Goal: Book appointment/travel/reservation

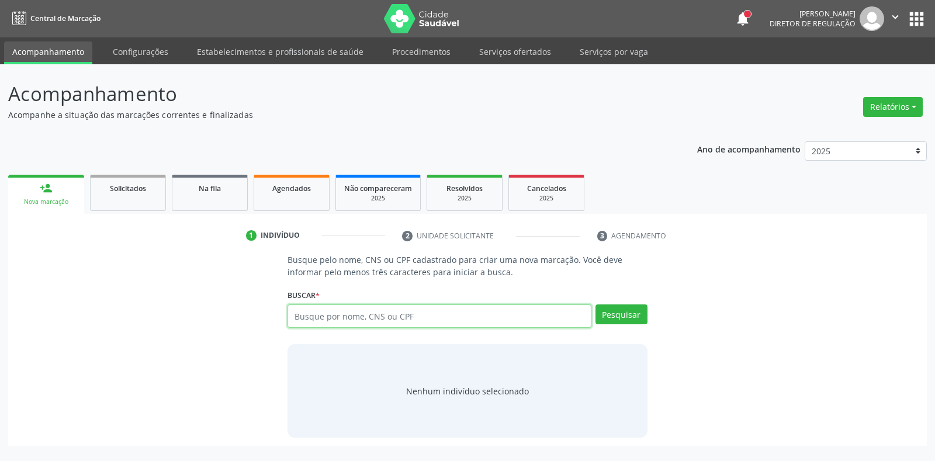
click at [503, 315] on input "text" at bounding box center [439, 316] width 303 height 23
type input "898005865390599"
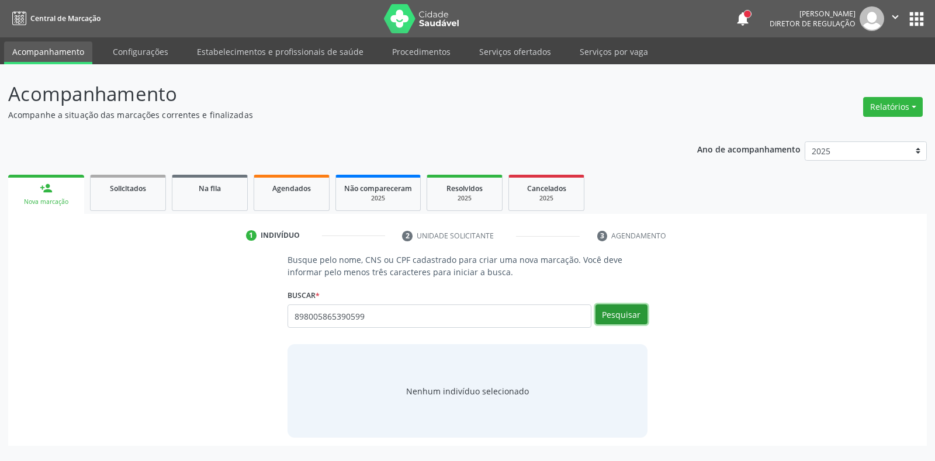
click at [634, 320] on button "Pesquisar" at bounding box center [622, 315] width 52 height 20
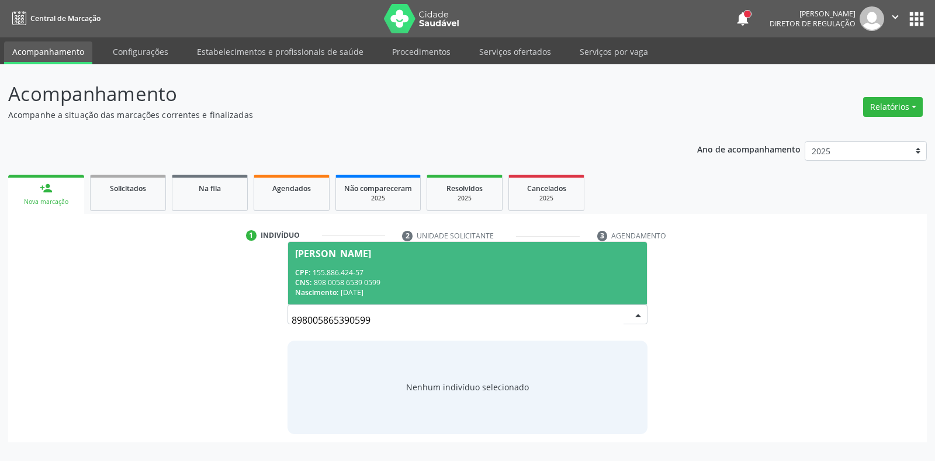
click at [423, 279] on div "CNS: 898 0058 6539 0599" at bounding box center [467, 283] width 344 height 10
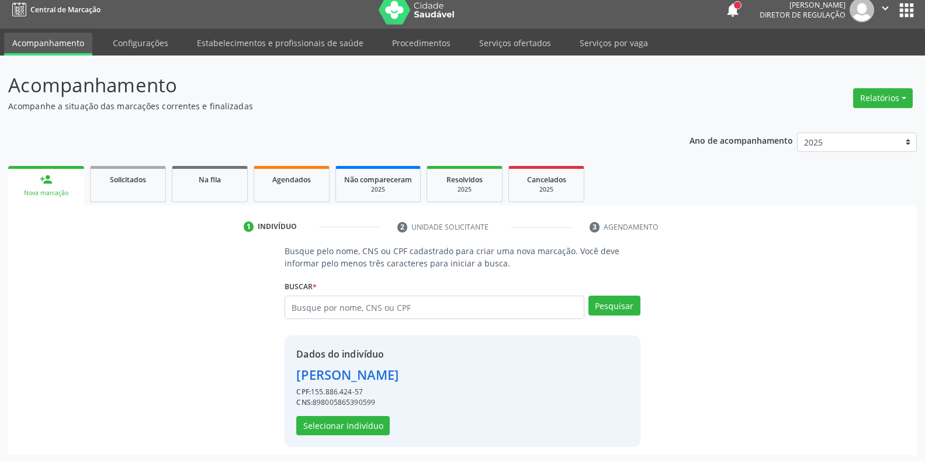
scroll to position [11, 0]
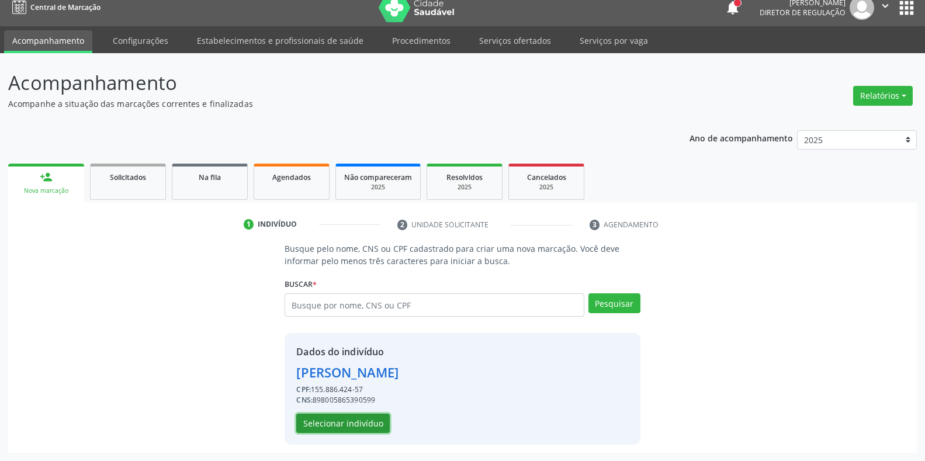
click at [331, 418] on button "Selecionar indivíduo" at bounding box center [343, 424] width 94 height 20
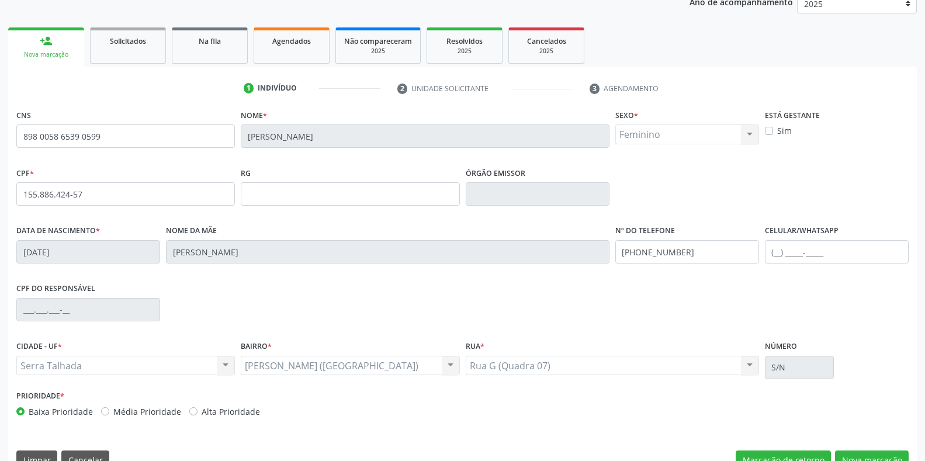
scroll to position [172, 0]
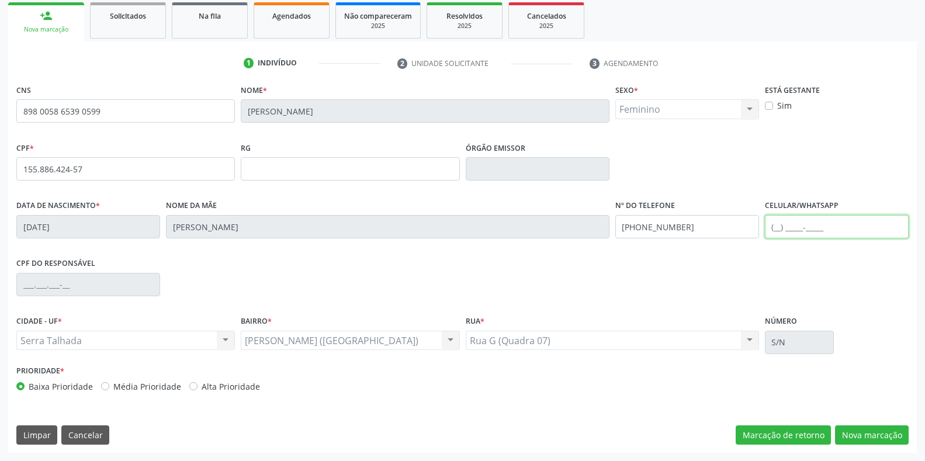
click at [837, 230] on input "text" at bounding box center [837, 226] width 144 height 23
type input "[PHONE_NUMBER]"
click at [862, 436] on button "Nova marcação" at bounding box center [872, 436] width 74 height 20
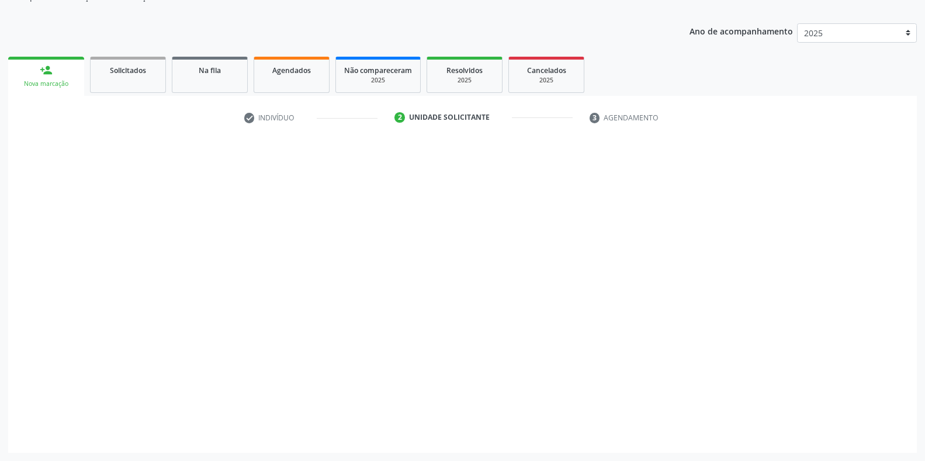
scroll to position [118, 0]
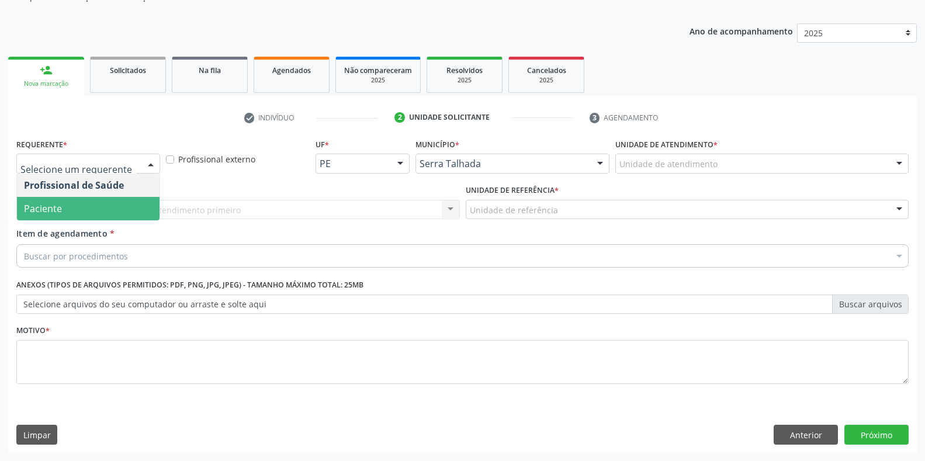
click at [77, 208] on span "Paciente" at bounding box center [88, 208] width 143 height 23
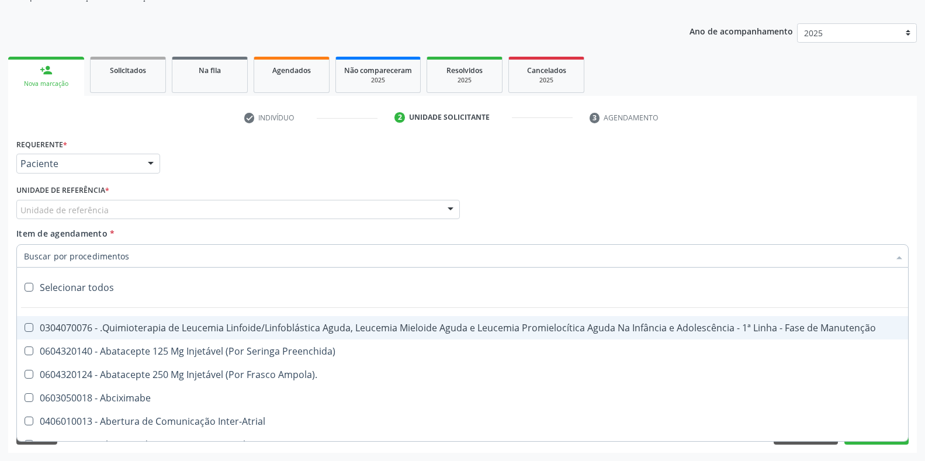
click at [102, 257] on input "Item de agendamento *" at bounding box center [457, 255] width 866 height 23
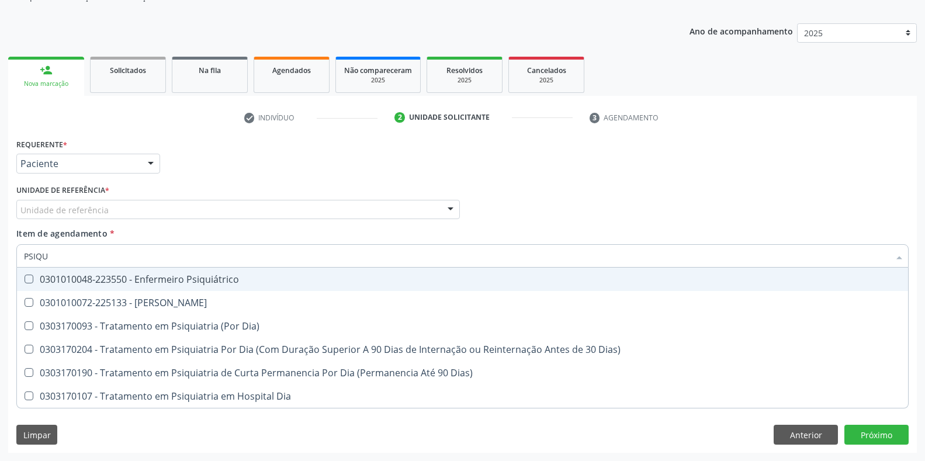
type input "PSIQUI"
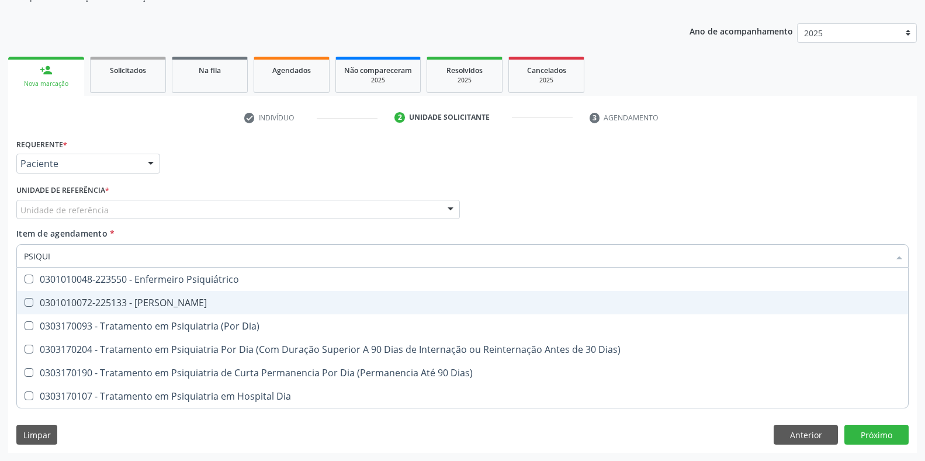
click at [140, 308] on div "0301010072-225133 - [PERSON_NAME]" at bounding box center [462, 302] width 877 height 9
checkbox Psiquiatra "true"
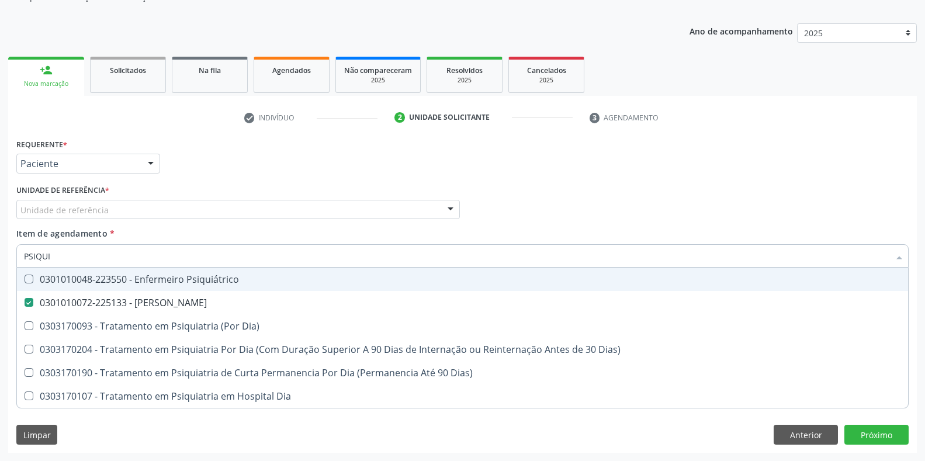
click at [527, 181] on div "Requerente * Paciente Profissional de Saúde Paciente Nenhum resultado encontrad…" at bounding box center [462, 159] width 899 height 46
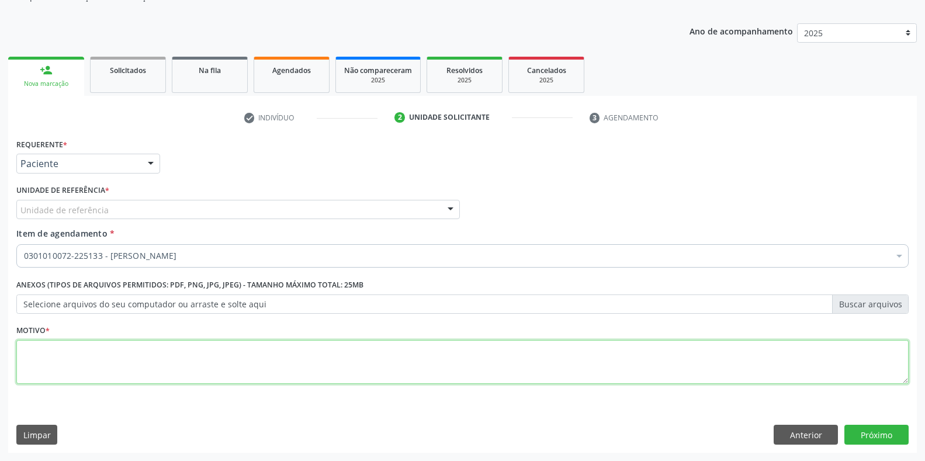
click at [601, 370] on textarea at bounding box center [462, 362] width 893 height 44
type textarea "."
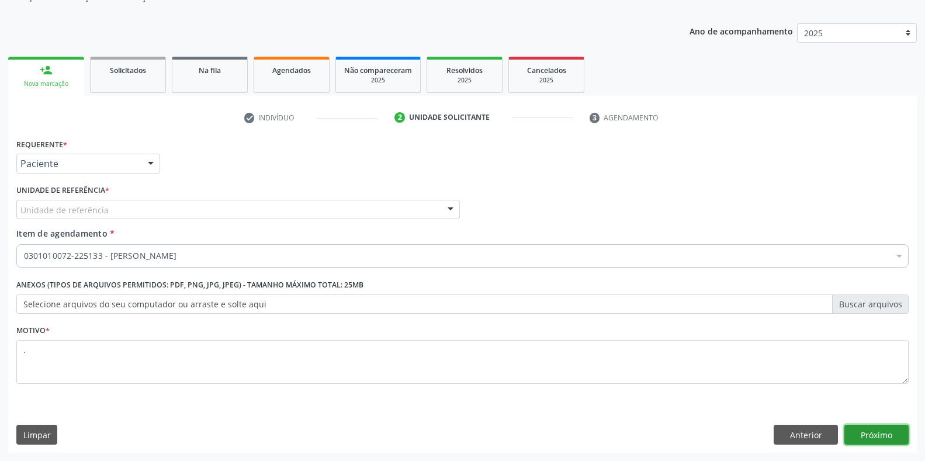
click at [886, 427] on button "Próximo" at bounding box center [877, 435] width 64 height 20
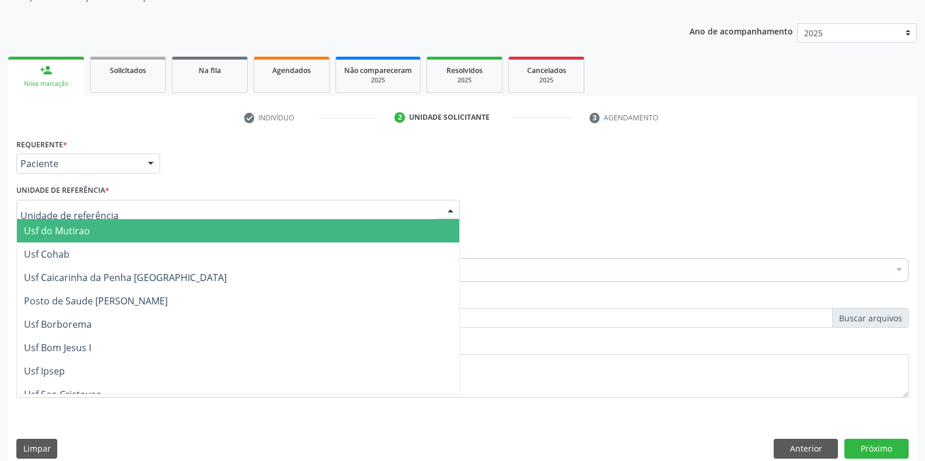
click at [267, 208] on div at bounding box center [238, 210] width 444 height 20
click at [86, 235] on span "Usf do Mutirao" at bounding box center [57, 230] width 66 height 13
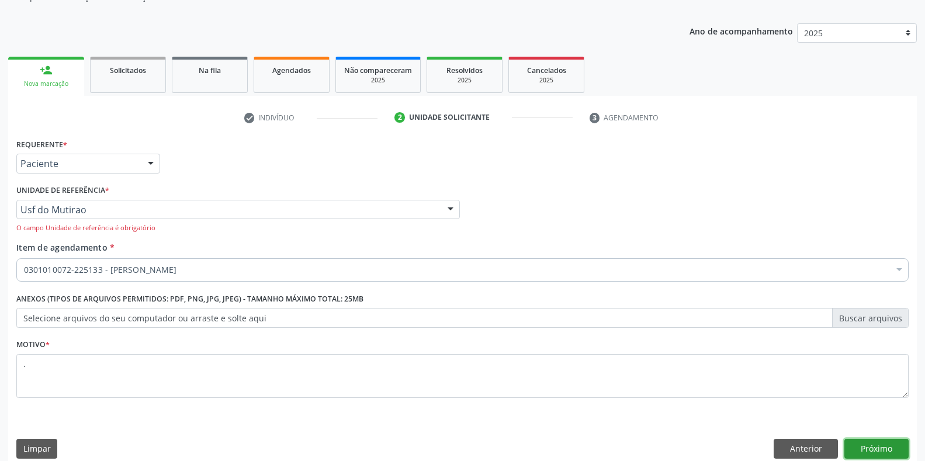
click at [876, 451] on button "Próximo" at bounding box center [877, 449] width 64 height 20
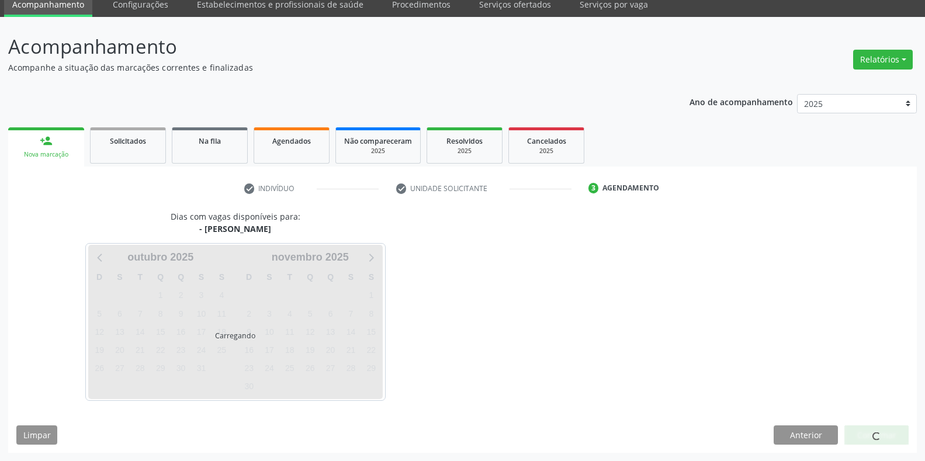
scroll to position [47, 0]
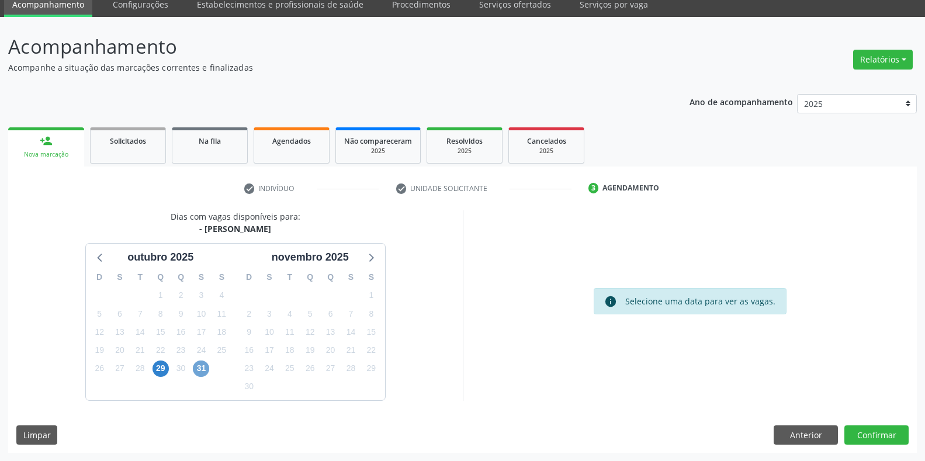
click at [198, 371] on span "31" at bounding box center [201, 369] width 16 height 16
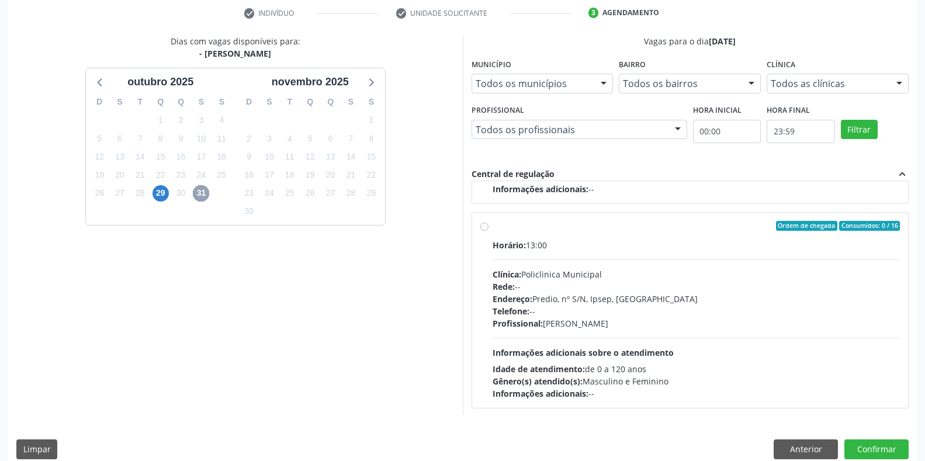
scroll to position [184, 0]
click at [160, 200] on span "29" at bounding box center [161, 193] width 16 height 16
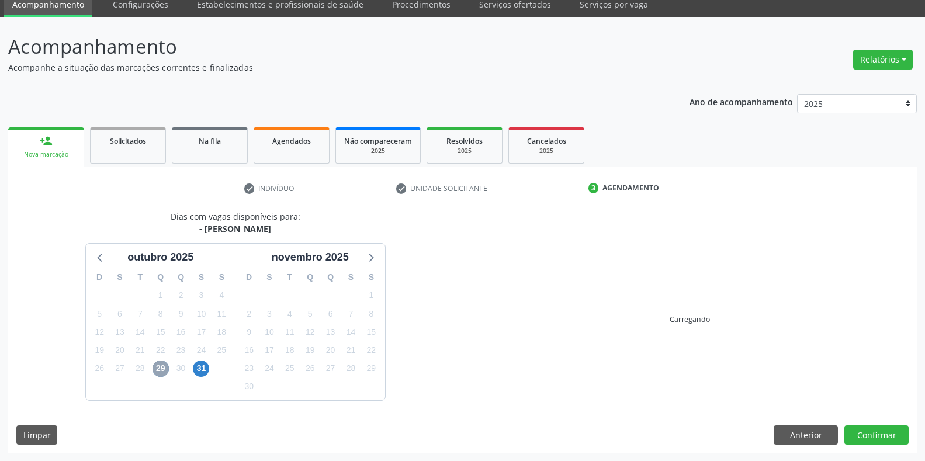
scroll to position [216, 0]
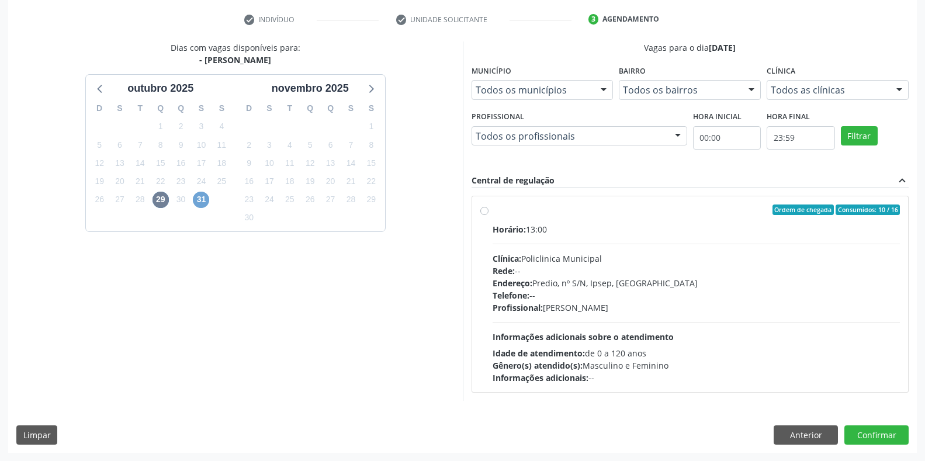
click at [203, 198] on span "31" at bounding box center [201, 200] width 16 height 16
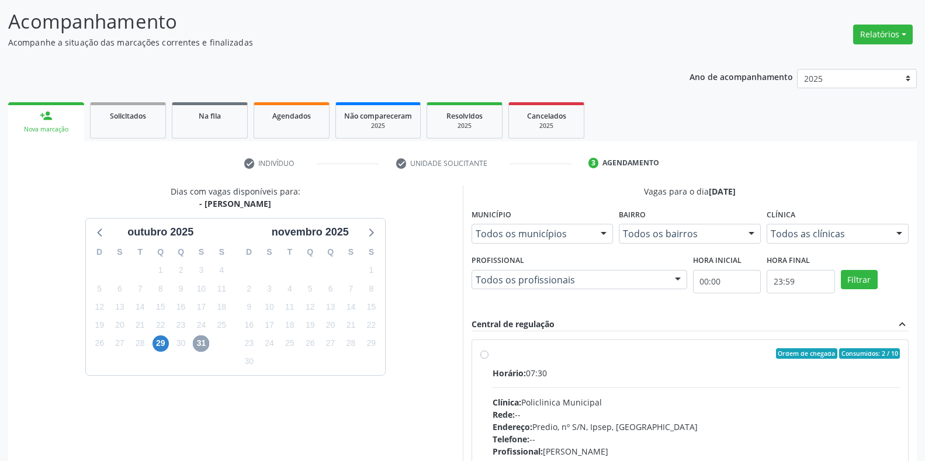
scroll to position [0, 0]
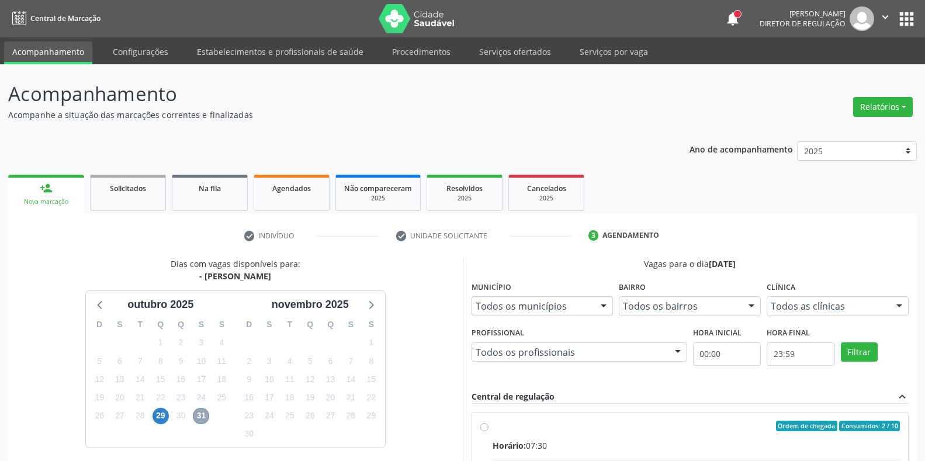
click at [879, 17] on button "" at bounding box center [886, 18] width 22 height 25
click at [831, 79] on link "Sair" at bounding box center [856, 71] width 81 height 16
